Goal: Task Accomplishment & Management: Use online tool/utility

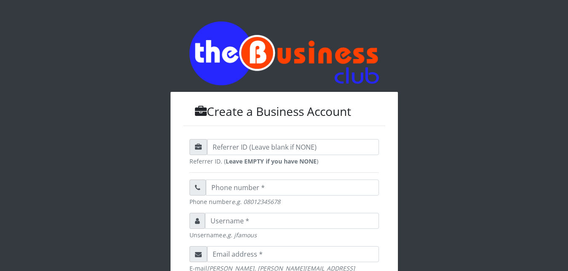
scroll to position [269, 0]
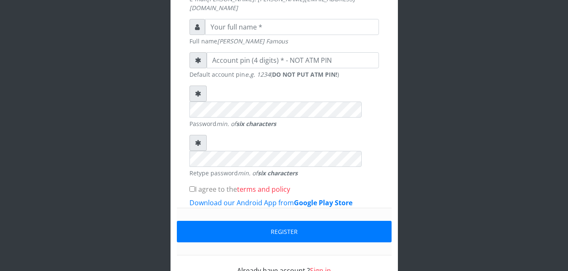
click at [319, 266] on link "Sign in" at bounding box center [320, 270] width 21 height 9
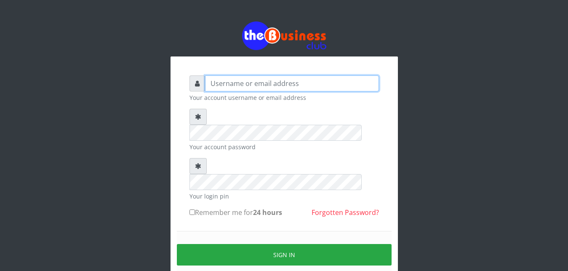
click at [264, 82] on input "text" at bounding box center [292, 83] width 174 height 16
type input "Ifytex"
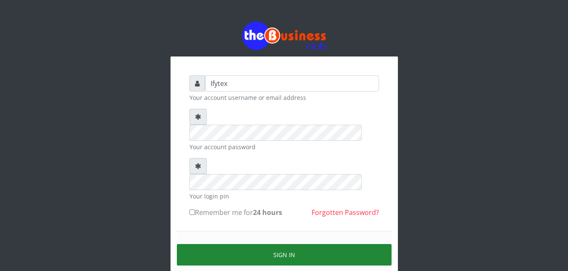
click at [230, 244] on button "Sign in" at bounding box center [284, 254] width 215 height 21
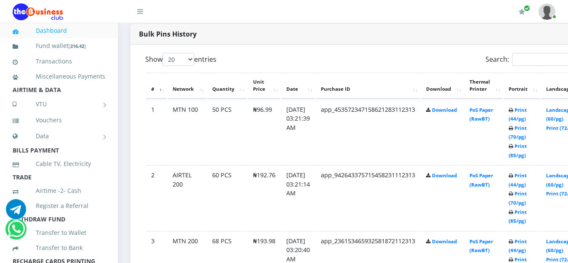
scroll to position [429, 0]
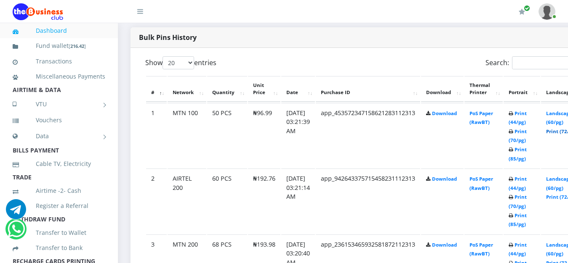
click at [560, 128] on link "Print (72/pg)" at bounding box center [561, 131] width 31 height 6
click at [564, 194] on link "Print (72/pg)" at bounding box center [561, 197] width 31 height 6
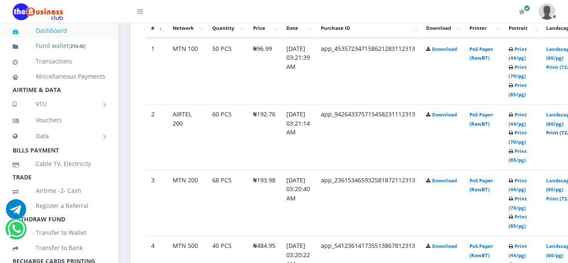
scroll to position [515, 0]
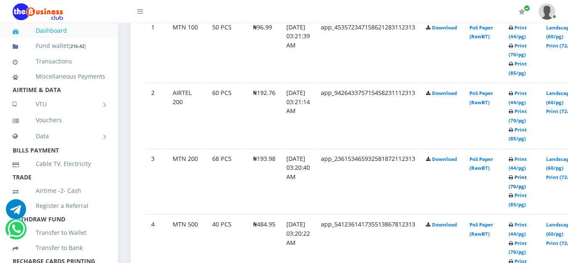
click at [526, 174] on link "Print (70/pg)" at bounding box center [517, 182] width 18 height 16
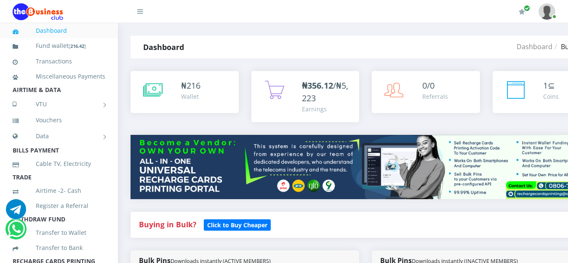
scroll to position [515, 0]
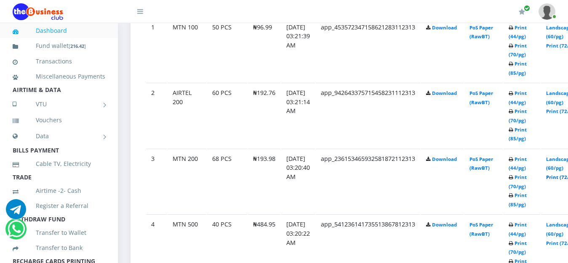
click at [563, 174] on link "Print (72/pg)" at bounding box center [561, 177] width 31 height 6
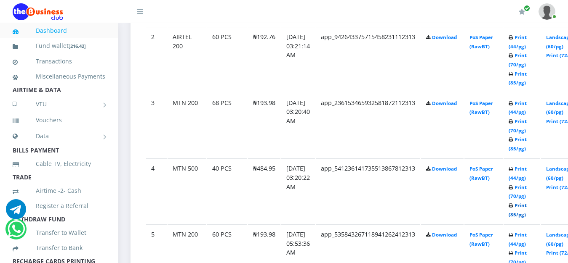
click at [526, 202] on link "Print (85/pg)" at bounding box center [517, 210] width 18 height 16
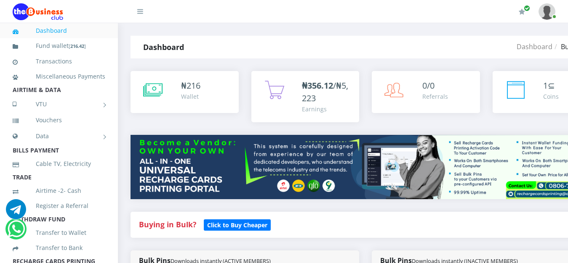
scroll to position [571, 0]
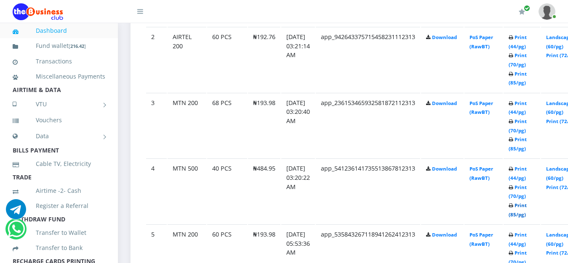
click at [526, 202] on link "Print (85/pg)" at bounding box center [517, 210] width 18 height 16
